Goal: Information Seeking & Learning: Learn about a topic

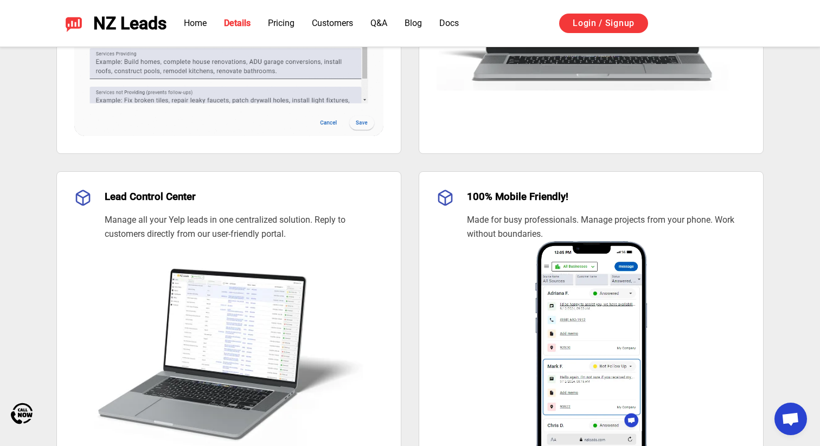
scroll to position [1070, 0]
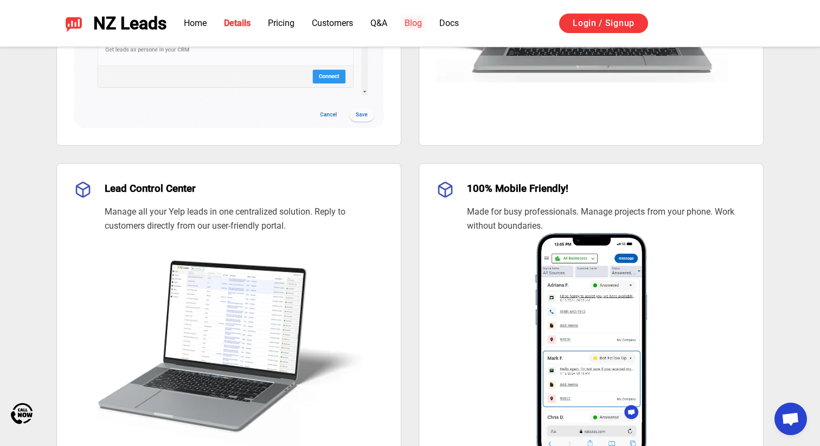
click at [419, 22] on link "Blog" at bounding box center [412, 23] width 17 height 10
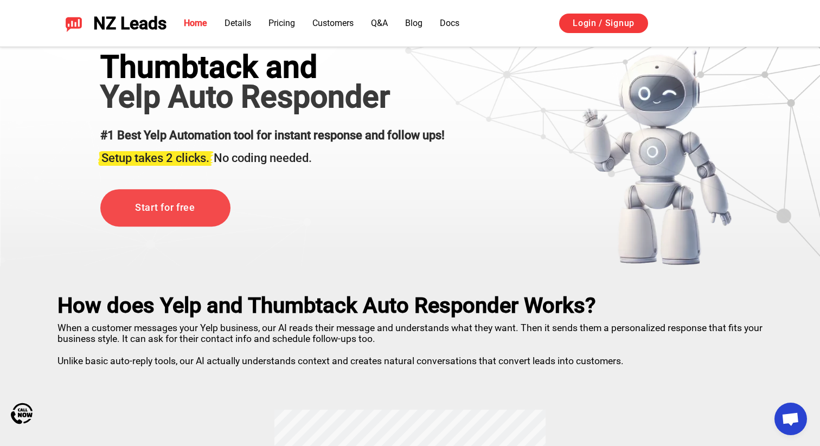
scroll to position [48, 0]
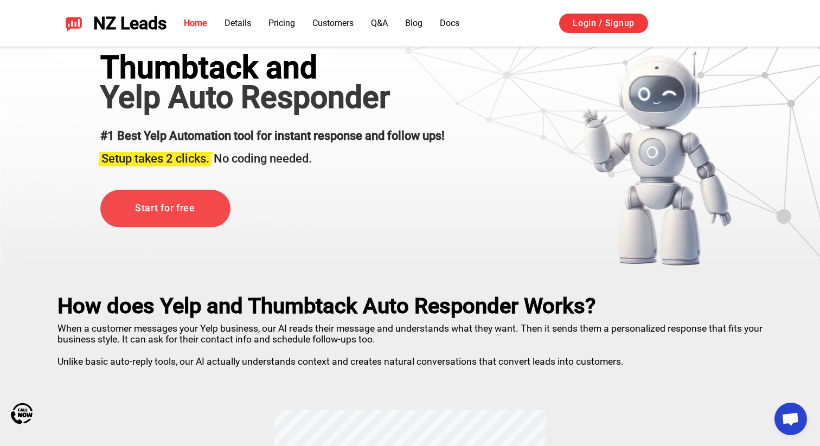
click at [789, 417] on span "Open chat" at bounding box center [790, 420] width 18 height 15
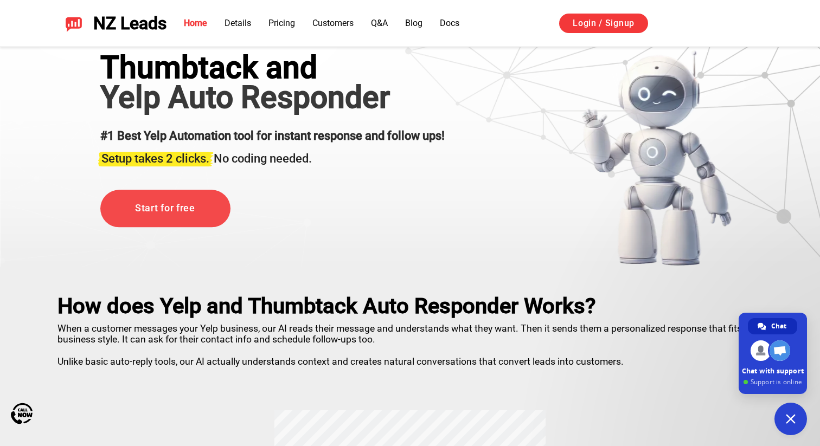
scroll to position [0, 0]
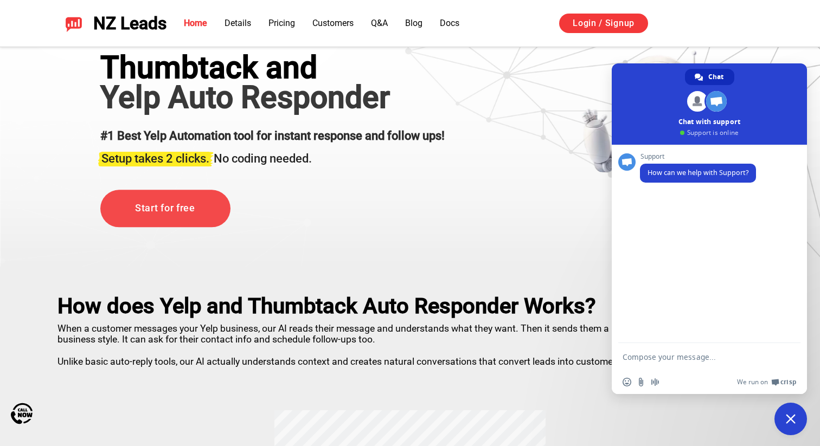
click at [422, 185] on div "Thumbtack and Yelp Auto Responder #1 Best Yelp Automation tool for instant resp…" at bounding box center [272, 158] width 344 height 217
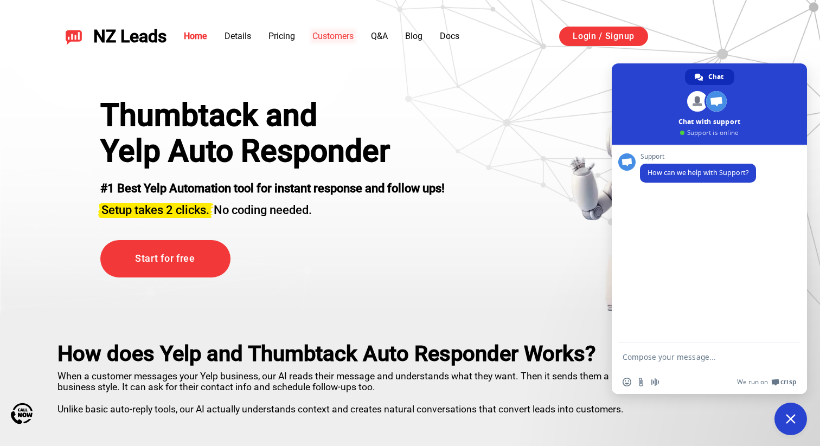
click at [340, 39] on link "Customers" at bounding box center [332, 36] width 41 height 10
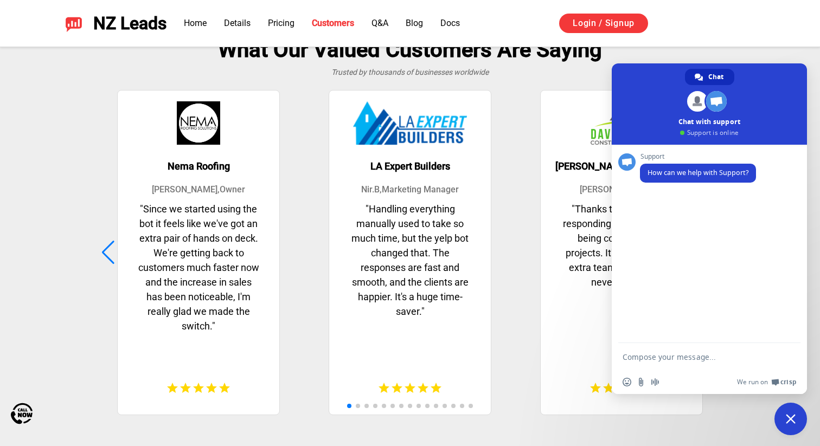
scroll to position [2720, 0]
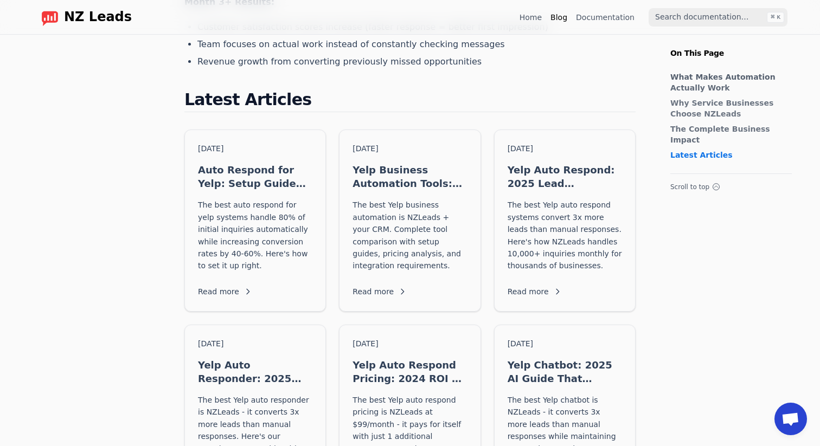
scroll to position [942, 0]
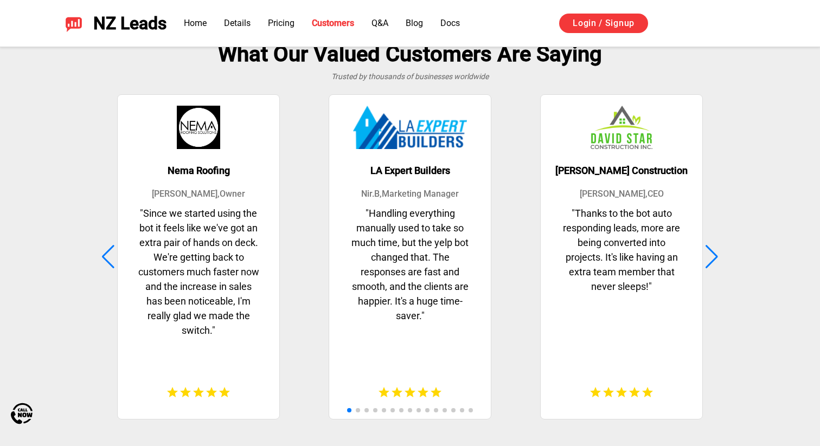
scroll to position [2720, 0]
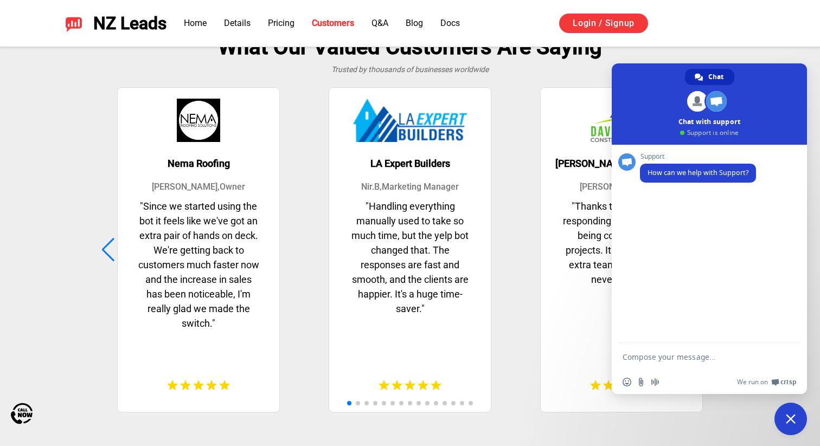
click at [787, 423] on span "Close chat" at bounding box center [791, 419] width 10 height 10
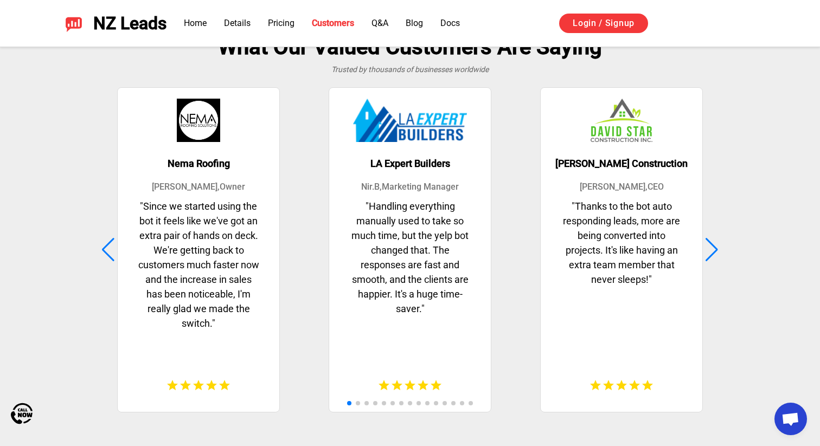
click at [714, 250] on div at bounding box center [711, 250] width 15 height 24
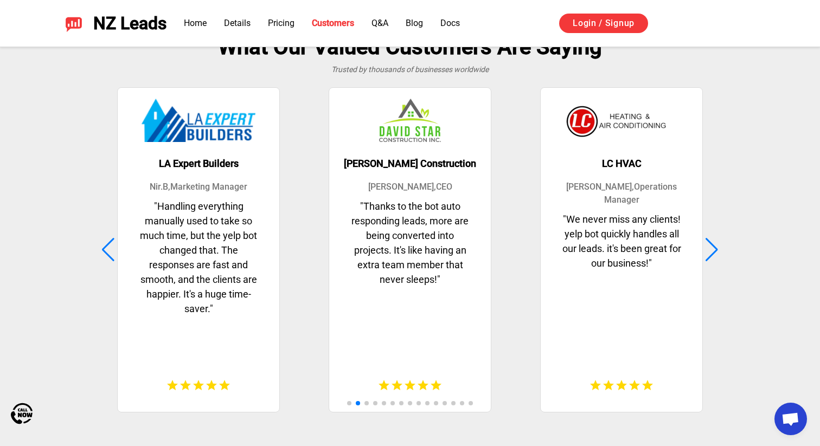
click at [714, 250] on div at bounding box center [711, 250] width 15 height 24
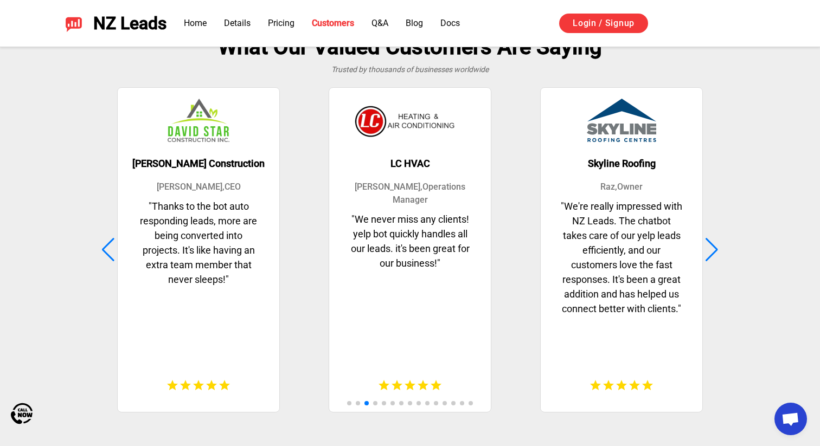
click at [714, 250] on div at bounding box center [711, 250] width 15 height 24
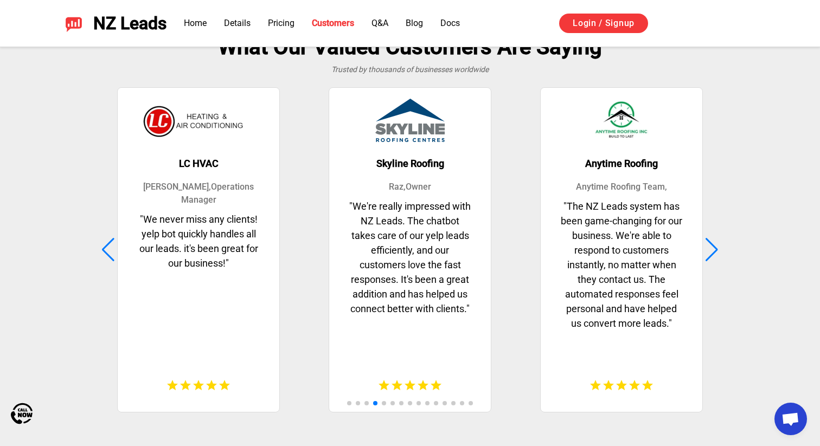
click at [714, 250] on div at bounding box center [711, 250] width 15 height 24
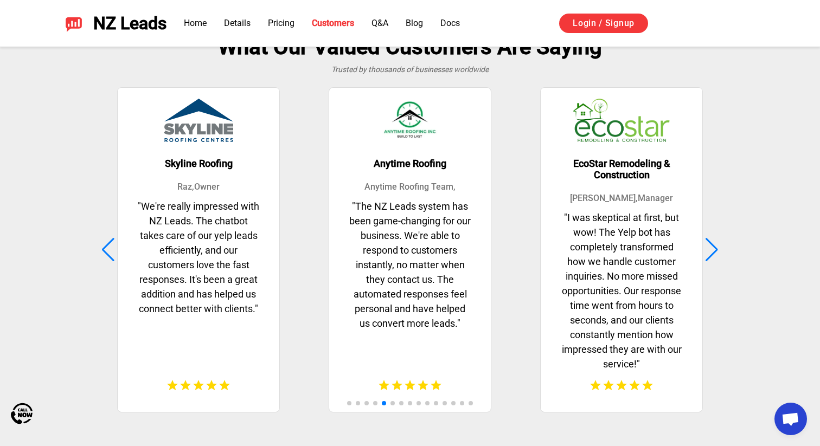
click at [714, 250] on div at bounding box center [711, 250] width 15 height 24
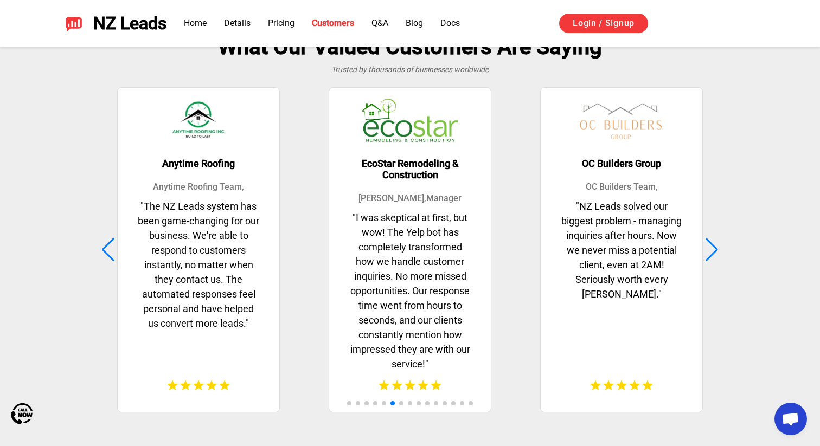
click at [714, 250] on div at bounding box center [711, 250] width 15 height 24
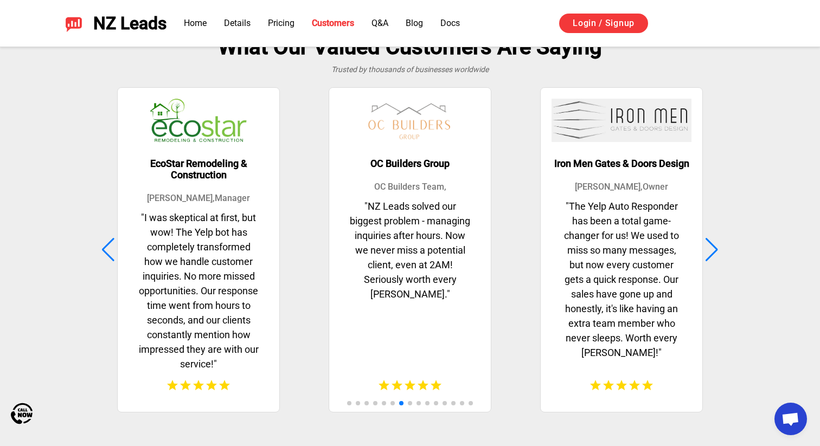
click at [714, 250] on div at bounding box center [711, 250] width 15 height 24
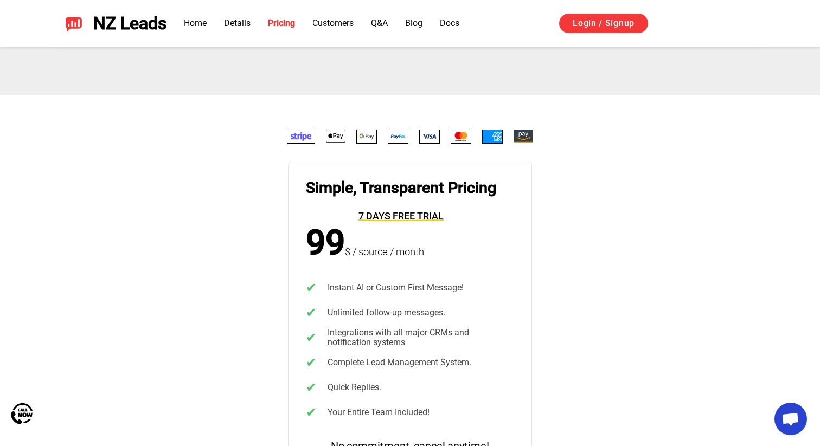
scroll to position [2071, 0]
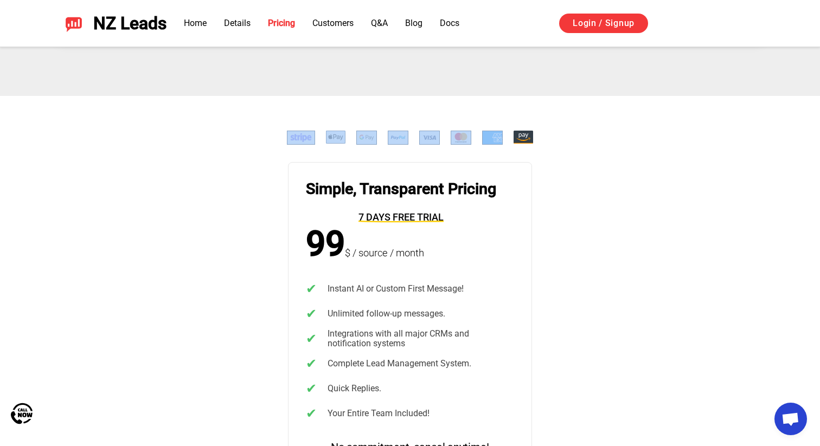
drag, startPoint x: 549, startPoint y: 112, endPoint x: 282, endPoint y: 130, distance: 267.8
click at [282, 130] on div "Simple, Transparent Pricing 7 days free trial 99 $ / source / month ✔ Instant A…" at bounding box center [410, 373] width 820 height 554
click at [535, 217] on div "Simple, Transparent Pricing 7 days free trial 99 $ / source / month ✔ Instant A…" at bounding box center [409, 373] width 759 height 484
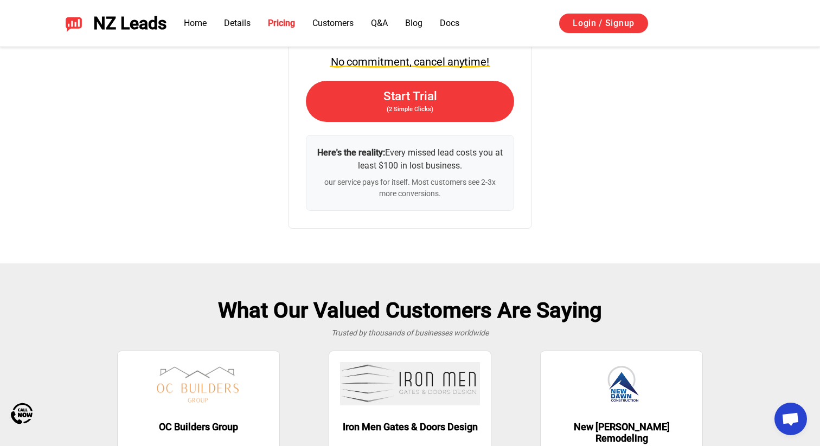
scroll to position [2425, 0]
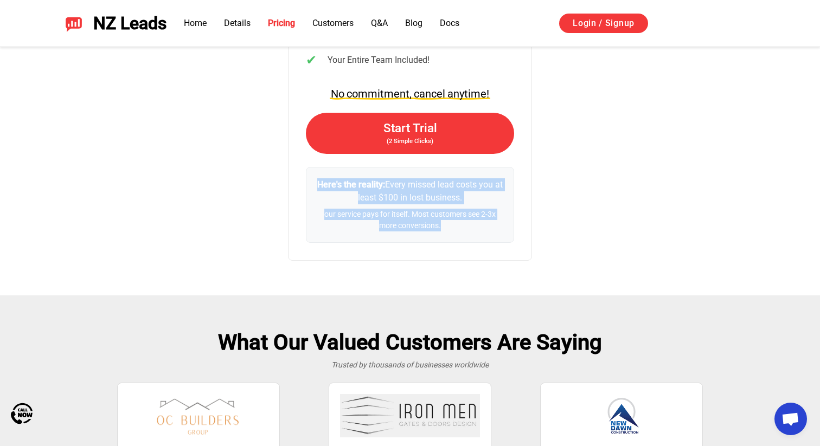
drag, startPoint x: 500, startPoint y: 170, endPoint x: 382, endPoint y: 242, distance: 138.9
click at [382, 242] on div "Here's the reality: Every missed lead costs you at least $100 in lost business.…" at bounding box center [410, 205] width 208 height 76
click at [555, 271] on div "Simple, Transparent Pricing 7 days free trial 99 $ / source / month ✔ Instant A…" at bounding box center [410, 19] width 820 height 554
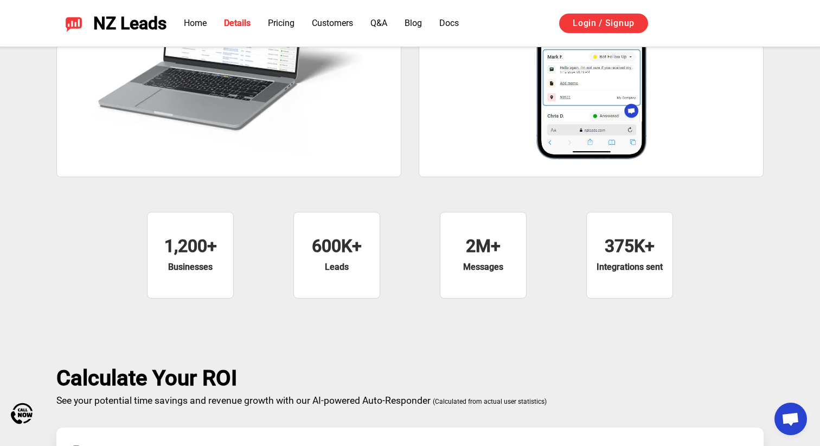
scroll to position [1372, 0]
